Goal: Check status: Check status

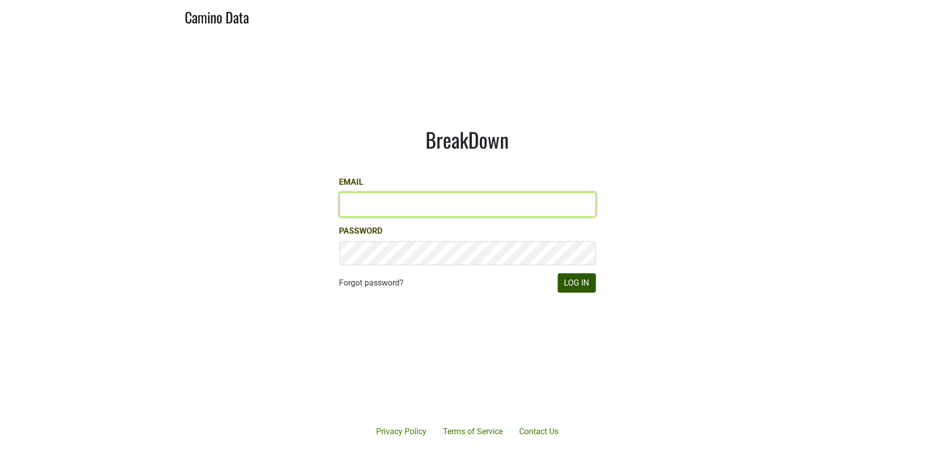
type input "[PERSON_NAME][EMAIL_ADDRESS][DOMAIN_NAME]"
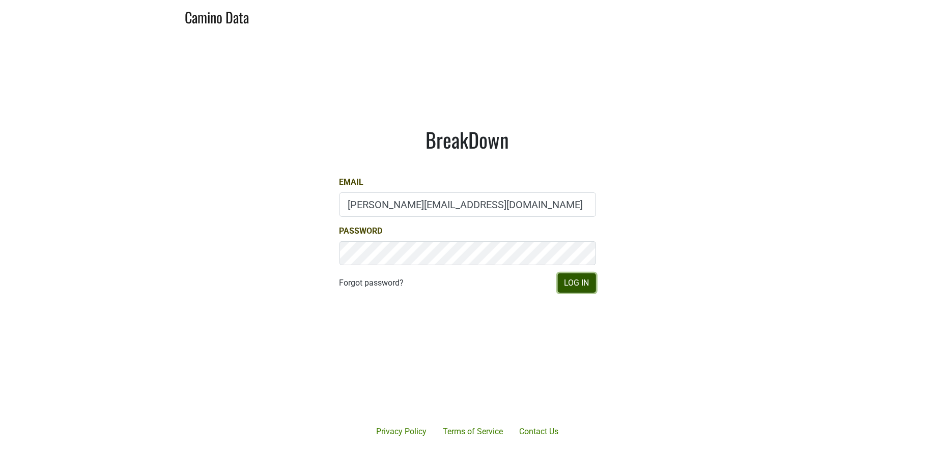
click at [564, 286] on button "Log In" at bounding box center [577, 282] width 38 height 19
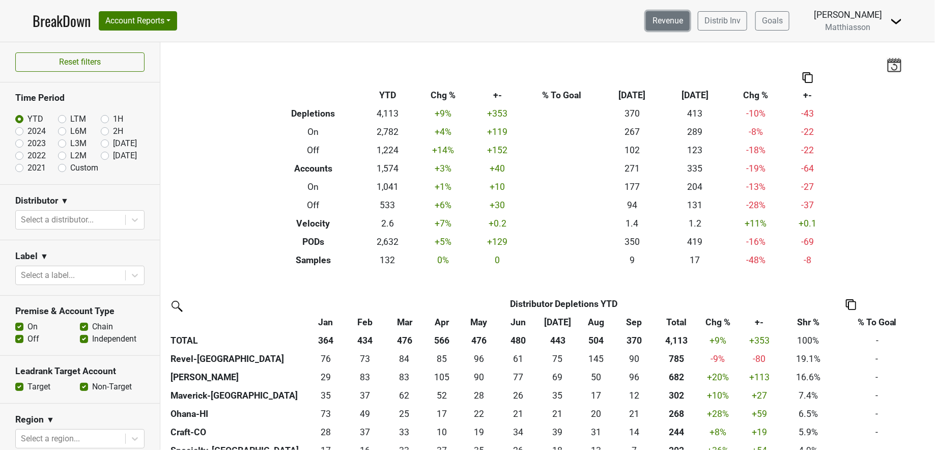
click at [663, 21] on link "Revenue" at bounding box center [668, 20] width 44 height 19
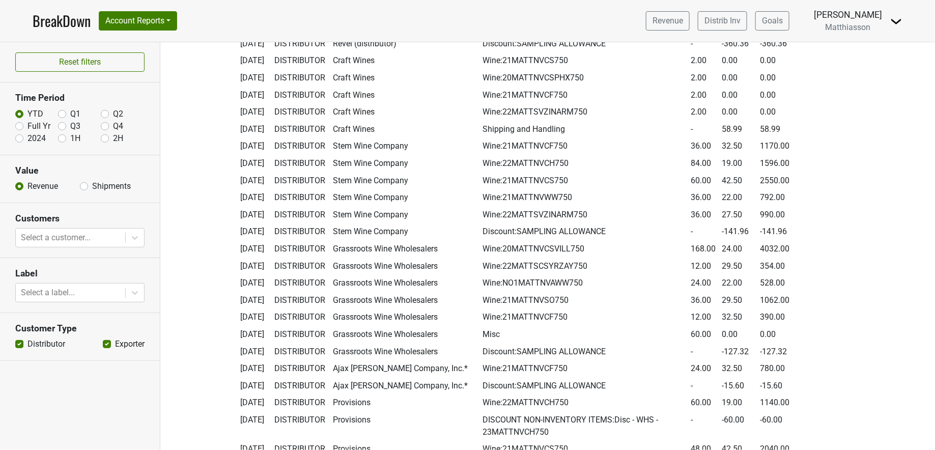
scroll to position [4045, 0]
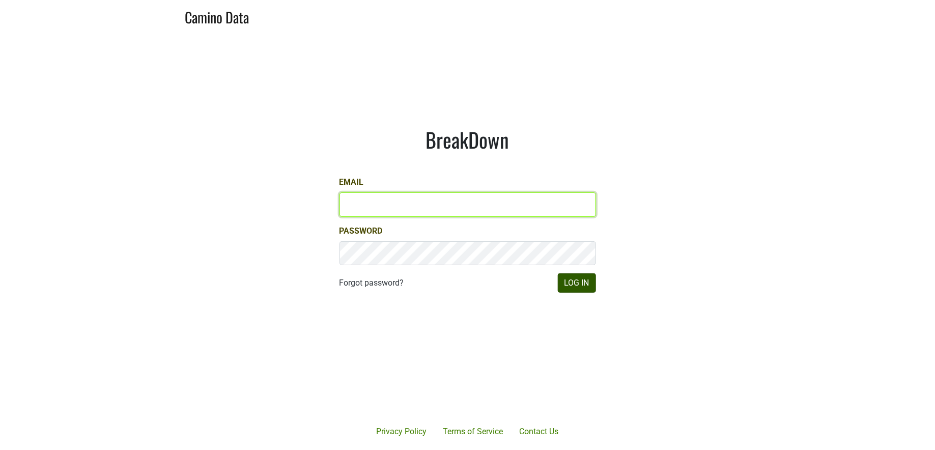
type input "jill@matthiasson.com"
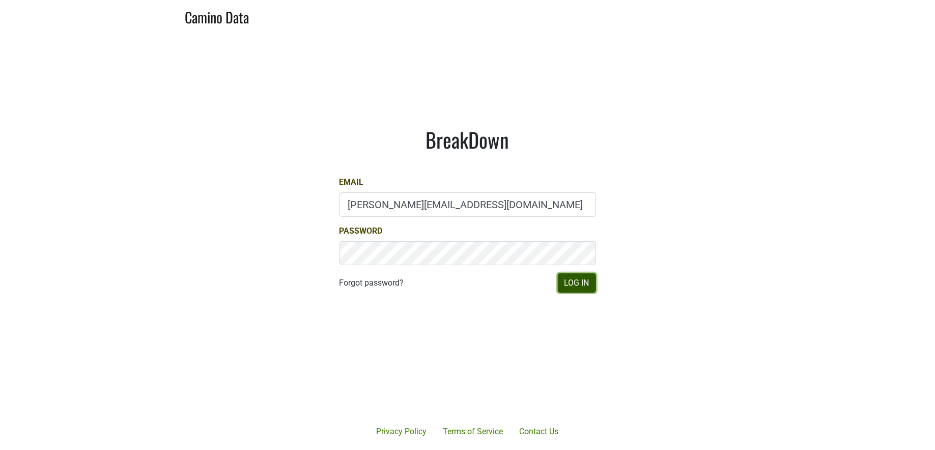
click at [572, 284] on button "Log In" at bounding box center [577, 282] width 38 height 19
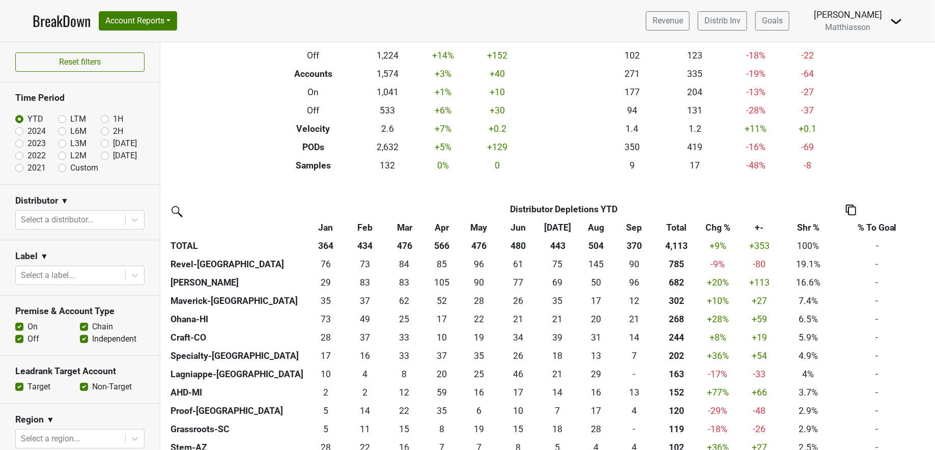
scroll to position [95, 0]
drag, startPoint x: 667, startPoint y: 244, endPoint x: 691, endPoint y: 244, distance: 24.4
click at [692, 244] on th "4,113" at bounding box center [676, 245] width 45 height 18
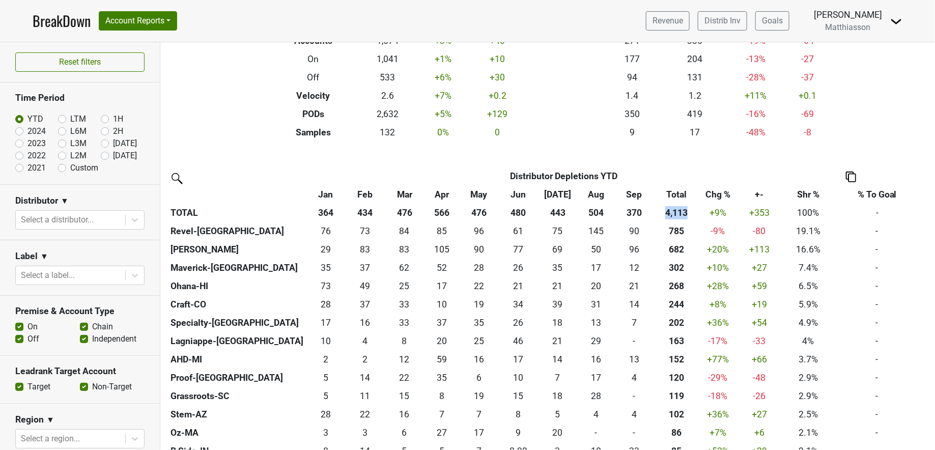
scroll to position [129, 0]
